Goal: Task Accomplishment & Management: Manage account settings

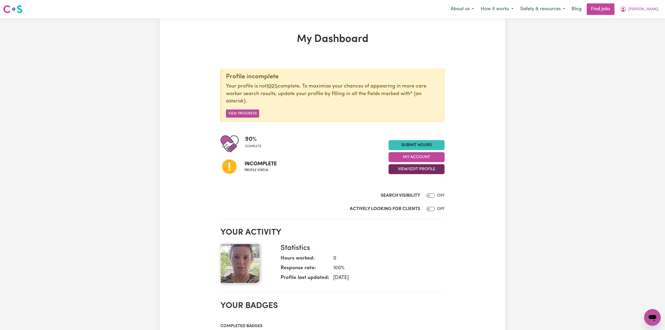
click at [408, 171] on button "View/Edit Profile" at bounding box center [416, 169] width 56 height 10
click at [406, 191] on link "Edit Profile" at bounding box center [413, 193] width 49 height 10
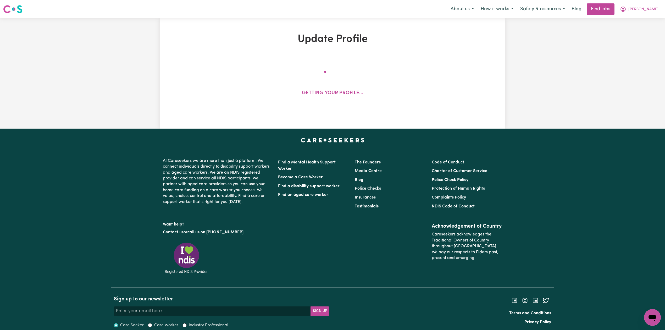
select select "[DEMOGRAPHIC_DATA]"
select select "[DEMOGRAPHIC_DATA] Citizen"
select select "Studying a healthcare related degree or qualification"
select select "80"
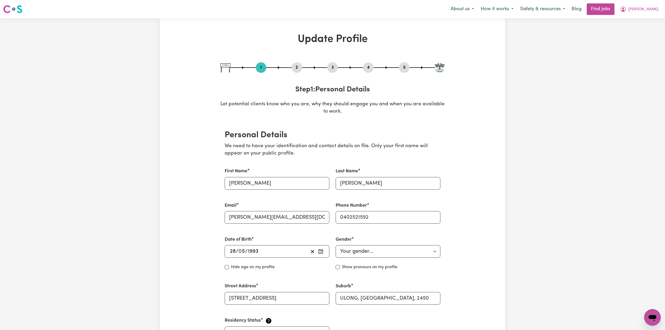
click at [297, 67] on button "2" at bounding box center [297, 67] width 10 height 7
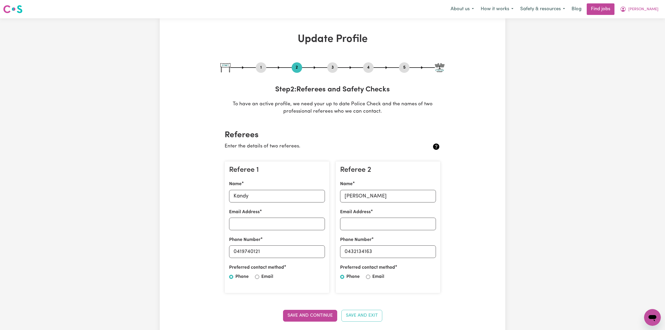
scroll to position [35, 0]
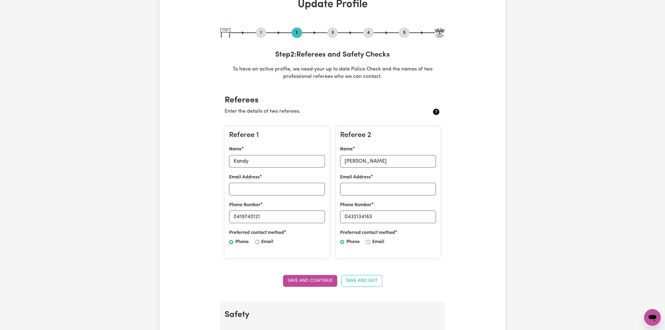
click at [406, 34] on button "5" at bounding box center [404, 32] width 10 height 7
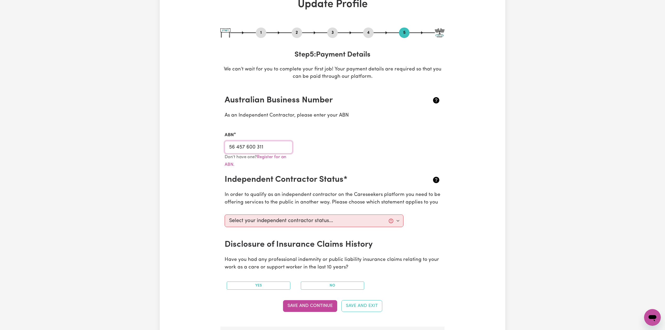
click at [252, 149] on input "56 457 600 311" at bounding box center [259, 147] width 68 height 13
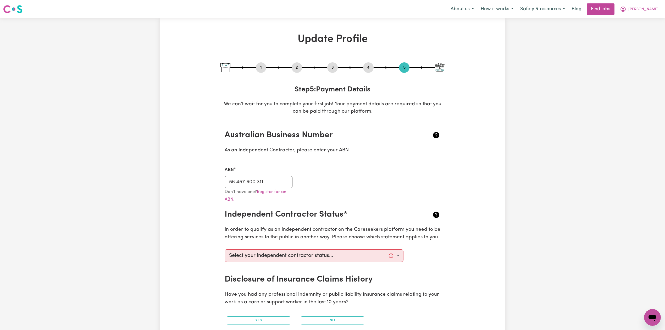
click at [656, 15] on div "Menu About us How it works Safety & resources Blog Find jobs [PERSON_NAME]" at bounding box center [332, 9] width 665 height 12
click at [653, 10] on span "[PERSON_NAME]" at bounding box center [643, 10] width 30 height 6
click at [644, 36] on link "Logout" at bounding box center [640, 40] width 41 height 10
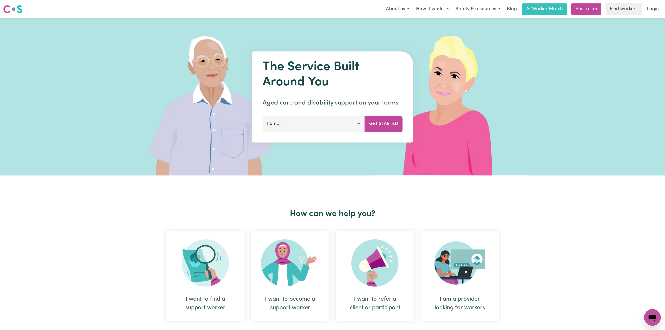
click at [652, 11] on link "Login" at bounding box center [653, 9] width 18 height 12
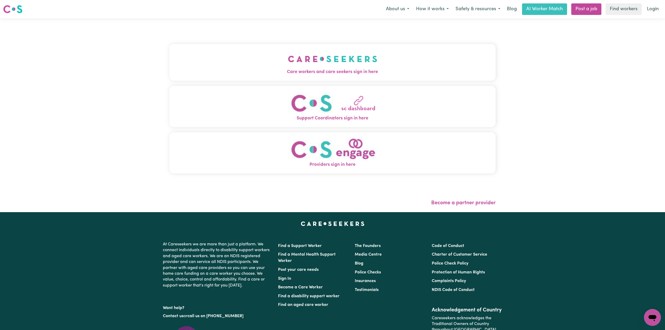
click at [292, 72] on span "Care workers and care seekers sign in here" at bounding box center [332, 72] width 326 height 7
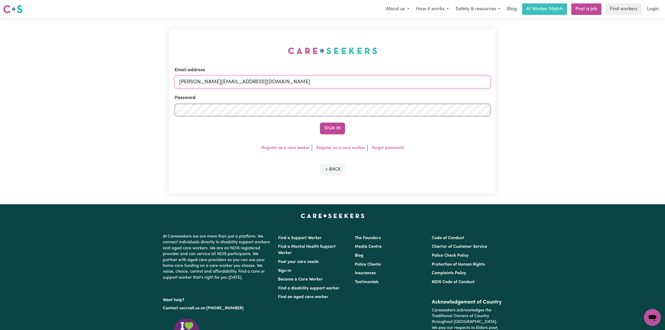
click at [238, 87] on input "[PERSON_NAME][EMAIL_ADDRESS][DOMAIN_NAME]" at bounding box center [333, 82] width 316 height 13
drag, startPoint x: 205, startPoint y: 77, endPoint x: 393, endPoint y: 136, distance: 196.1
click at [413, 116] on form "Email address Superuser~[EMAIL_ADDRESS][DOMAIN_NAME] Password Sign In" at bounding box center [333, 101] width 316 height 68
drag, startPoint x: 344, startPoint y: 133, endPoint x: 341, endPoint y: 132, distance: 3.3
click at [344, 133] on button "Sign In" at bounding box center [332, 129] width 25 height 12
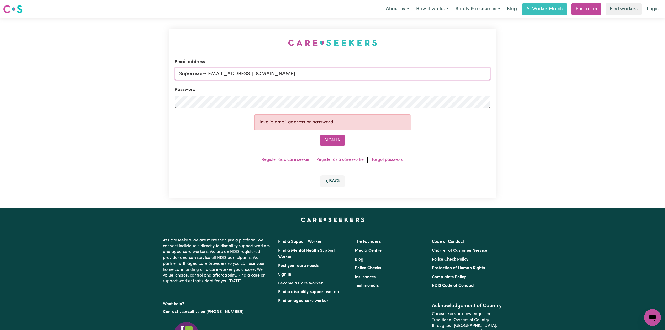
drag, startPoint x: 208, startPoint y: 76, endPoint x: 290, endPoint y: 76, distance: 81.7
click at [290, 76] on input "Superuser~[EMAIL_ADDRESS][DOMAIN_NAME]" at bounding box center [333, 74] width 316 height 13
click at [284, 74] on input "Superuser~[EMAIL_ADDRESS][DOMAIN_NAME]" at bounding box center [333, 74] width 316 height 13
drag, startPoint x: 208, startPoint y: 76, endPoint x: 363, endPoint y: 80, distance: 155.8
click at [363, 80] on input "Superuser~[EMAIL_ADDRESS][DOMAIN_NAME]" at bounding box center [333, 74] width 316 height 13
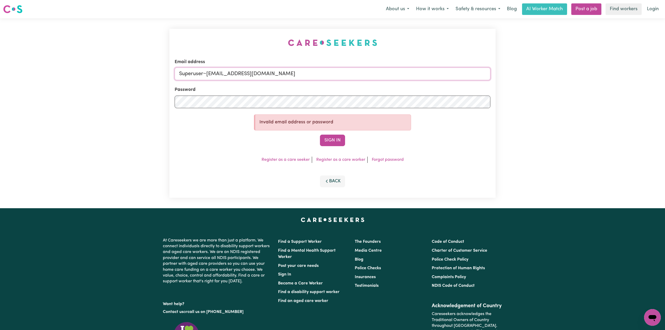
paste input "[PERSON_NAME].roby93"
type input "Superuser~[PERSON_NAME][EMAIL_ADDRESS][DOMAIN_NAME]"
click at [336, 146] on button "Sign In" at bounding box center [332, 141] width 25 height 12
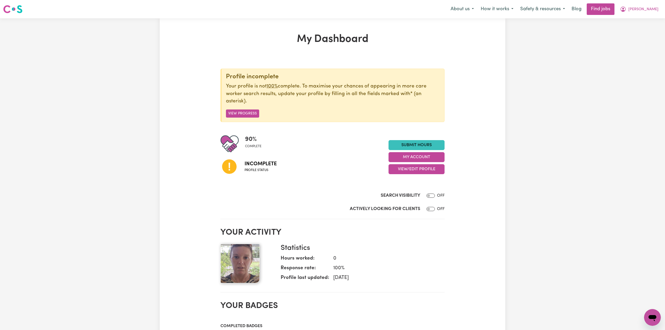
scroll to position [35, 0]
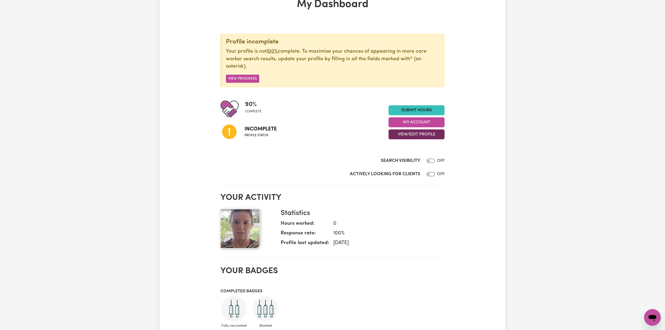
click at [411, 134] on button "View/Edit Profile" at bounding box center [416, 134] width 56 height 10
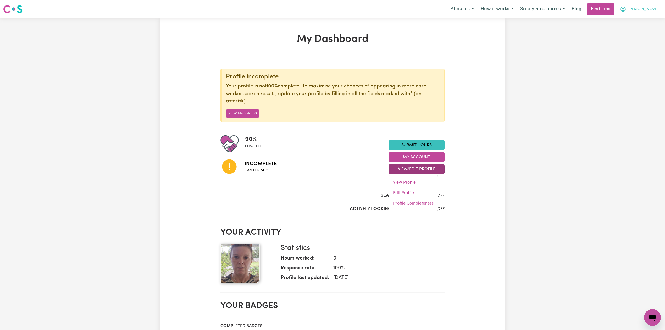
click at [655, 12] on span "[PERSON_NAME]" at bounding box center [643, 10] width 30 height 6
click at [648, 37] on link "Logout" at bounding box center [640, 40] width 41 height 10
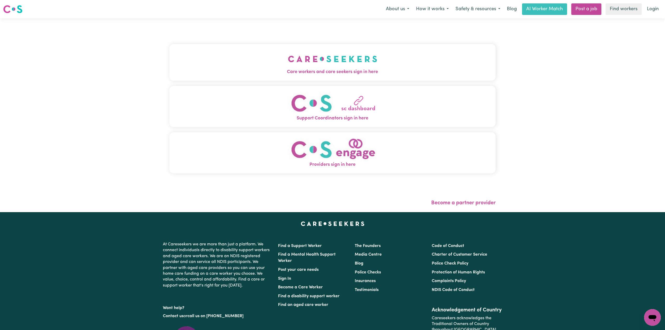
click at [288, 55] on img "Care workers and care seekers sign in here" at bounding box center [332, 58] width 89 height 19
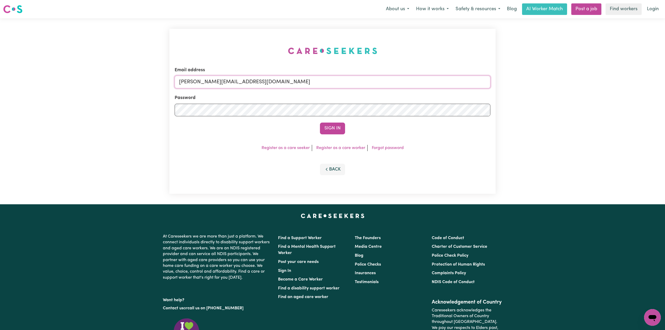
click at [229, 77] on input "[PERSON_NAME][EMAIL_ADDRESS][DOMAIN_NAME]" at bounding box center [333, 82] width 316 height 13
drag, startPoint x: 207, startPoint y: 80, endPoint x: 335, endPoint y: 82, distance: 128.5
click at [337, 80] on input "Superuser~[EMAIL_ADDRESS][DOMAIN_NAME]" at bounding box center [333, 82] width 316 height 13
type input "Superuser~[EMAIL_ADDRESS][DOMAIN_NAME]"
click at [328, 129] on button "Sign In" at bounding box center [332, 129] width 25 height 12
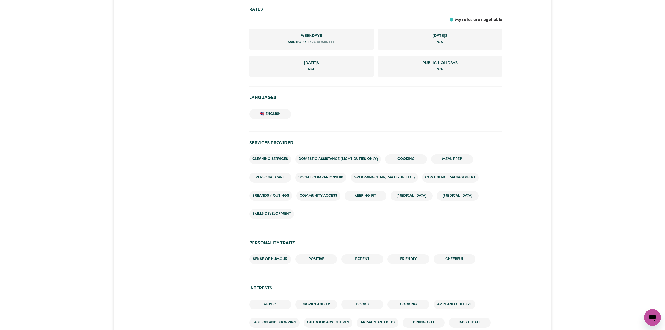
scroll to position [265, 0]
